Goal: Task Accomplishment & Management: Use online tool/utility

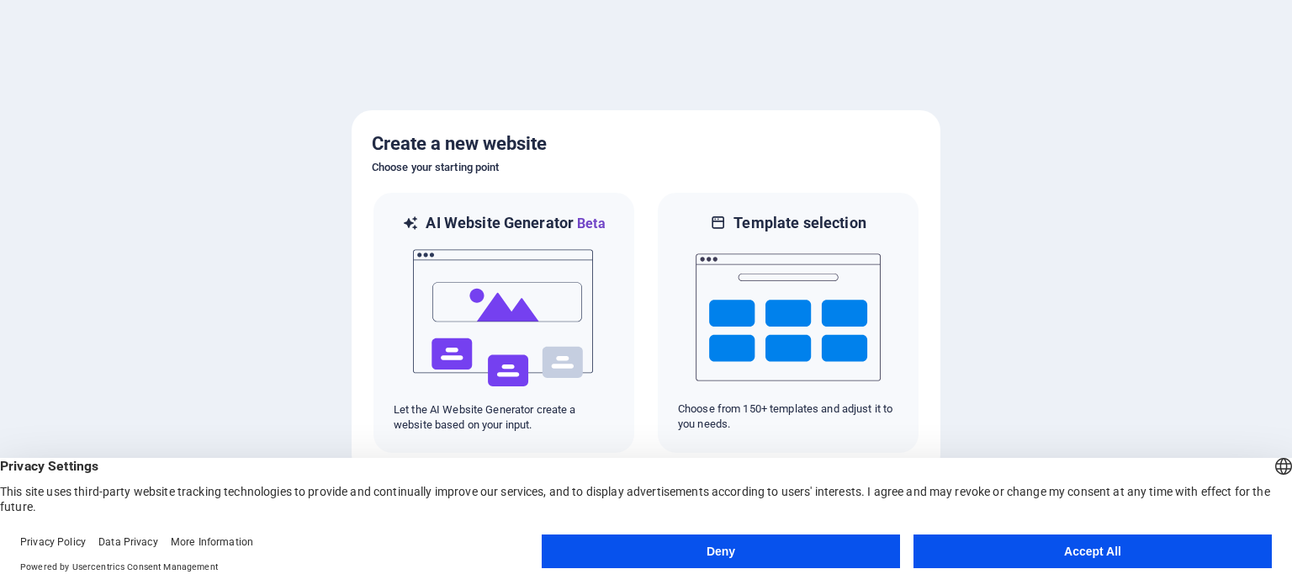
click at [998, 539] on button "Accept All" at bounding box center [1092, 551] width 358 height 34
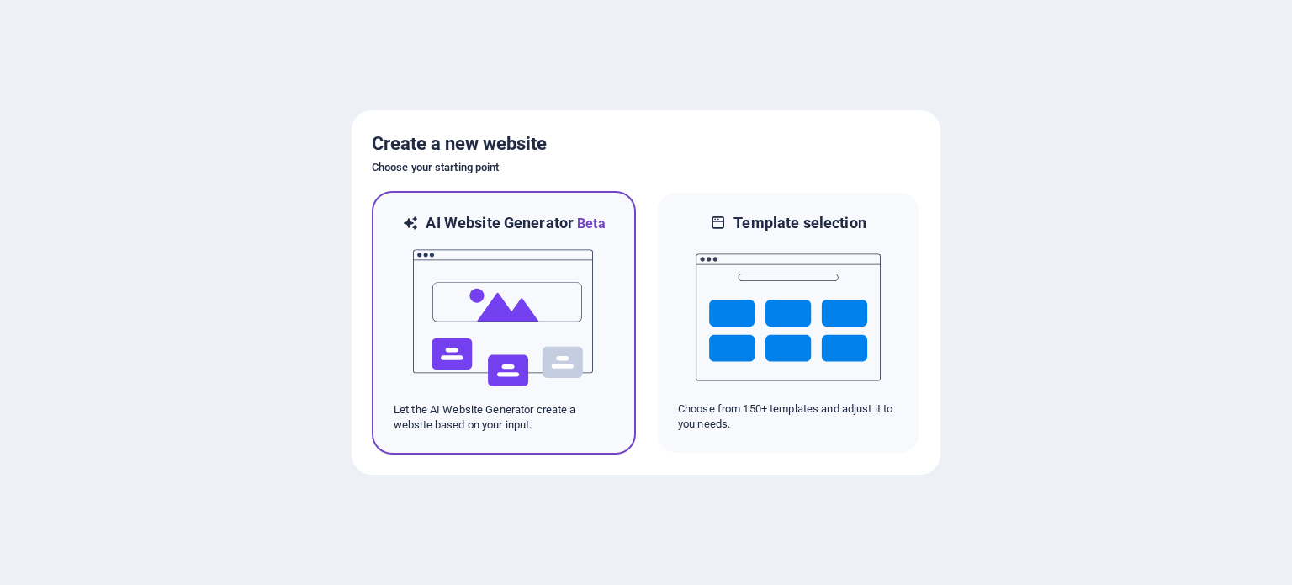
click at [473, 336] on img at bounding box center [503, 318] width 185 height 168
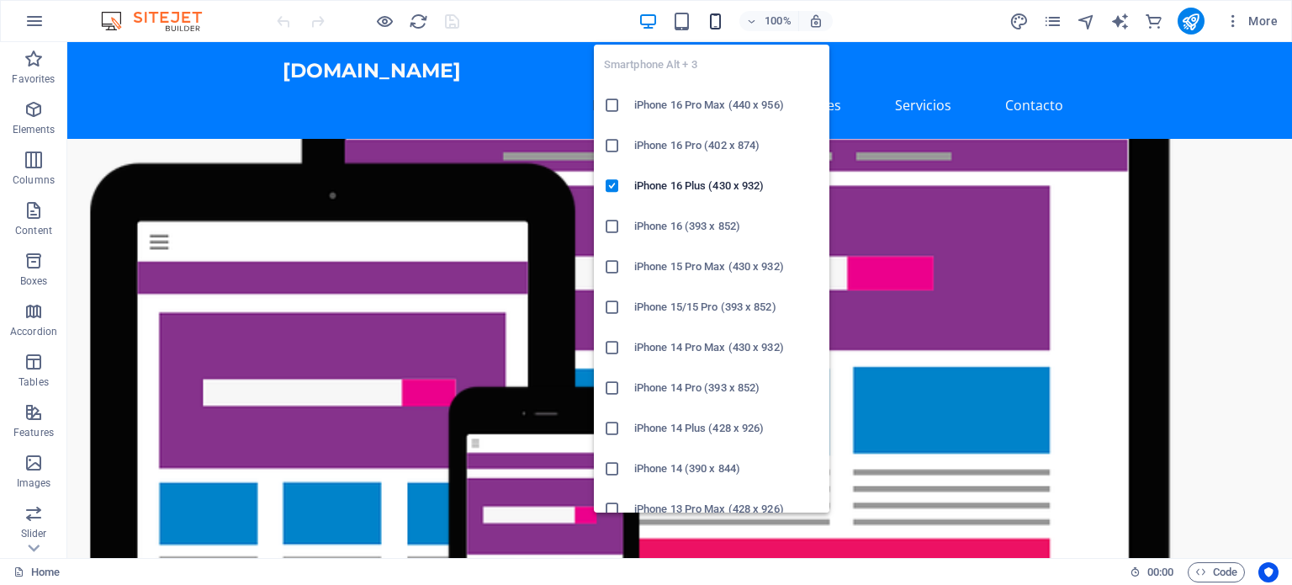
click at [713, 23] on icon "button" at bounding box center [715, 21] width 19 height 19
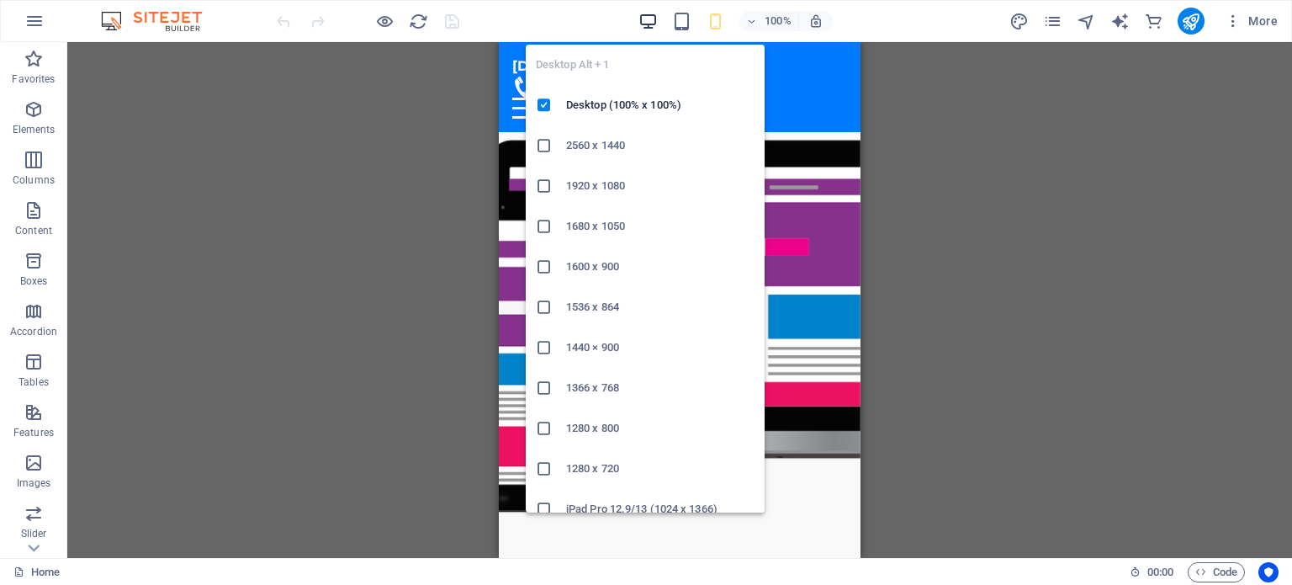
click at [646, 27] on icon "button" at bounding box center [647, 21] width 19 height 19
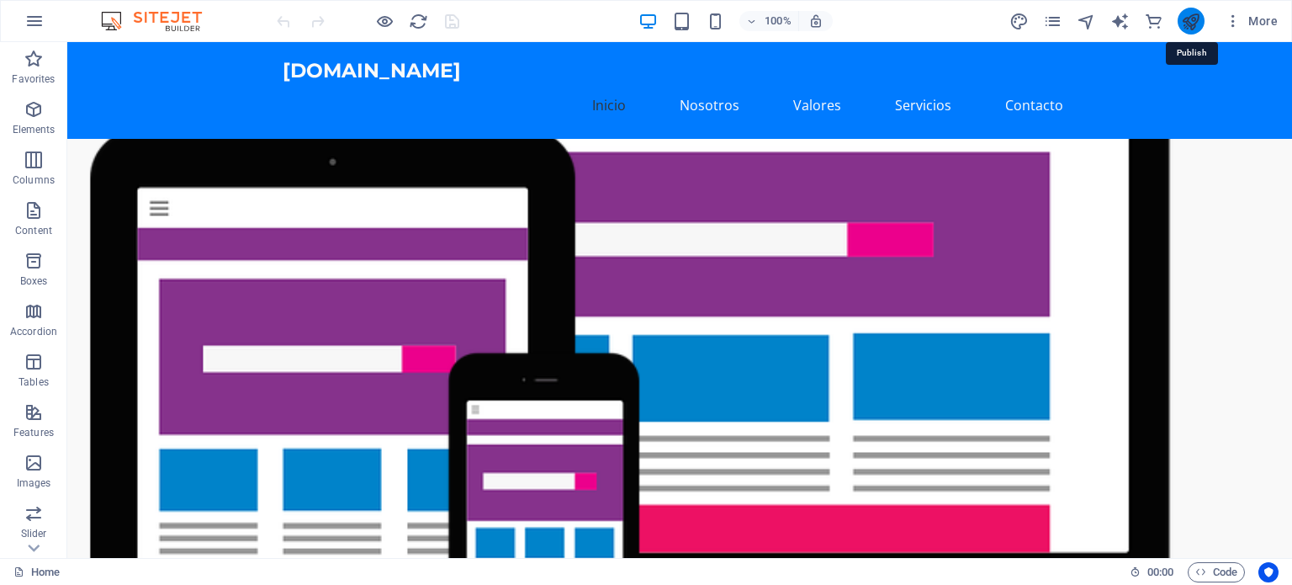
click at [1188, 21] on icon "publish" at bounding box center [1190, 21] width 19 height 19
